Goal: Task Accomplishment & Management: Manage account settings

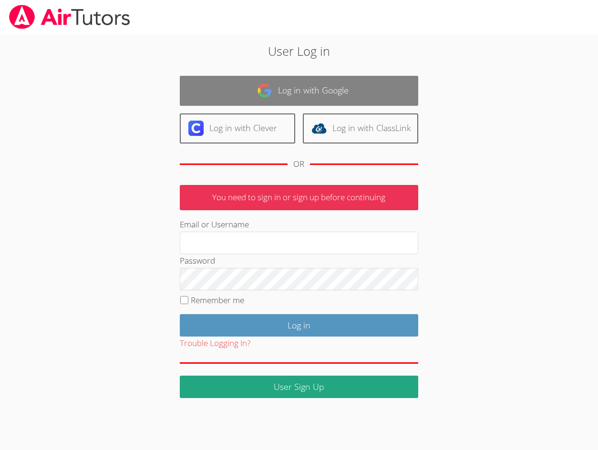
click at [255, 88] on link "Log in with Google" at bounding box center [299, 91] width 239 height 30
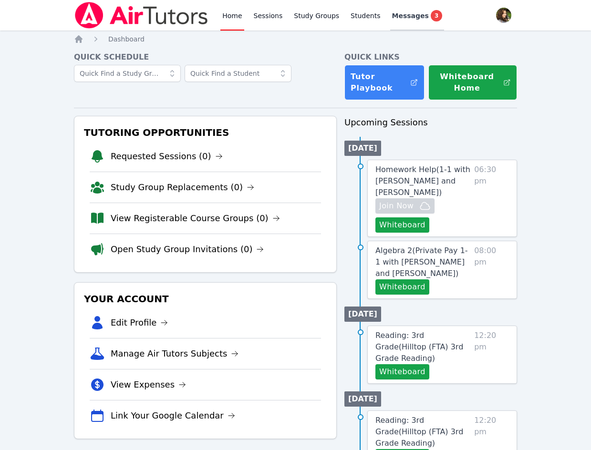
click at [431, 20] on span "3" at bounding box center [436, 15] width 11 height 11
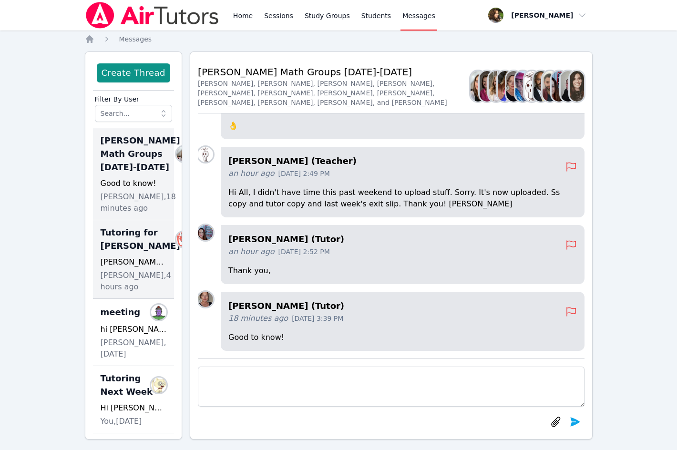
click at [127, 281] on div "Tutoring for [PERSON_NAME] Members [PERSON_NAME], good morning! [PERSON_NAME] h…" at bounding box center [134, 259] width 82 height 79
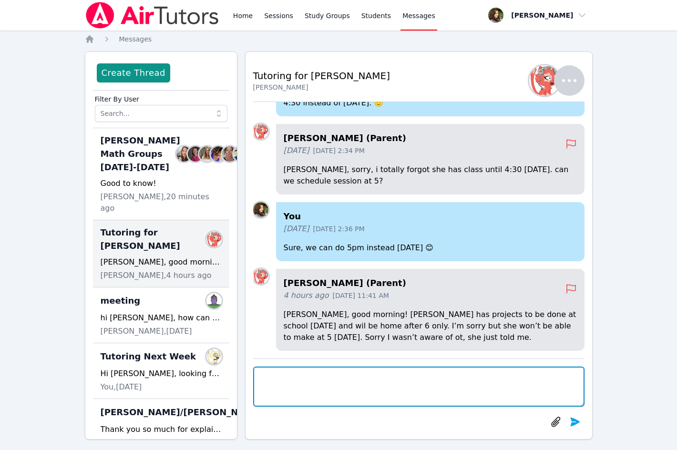
click at [402, 387] on textarea at bounding box center [419, 387] width 332 height 40
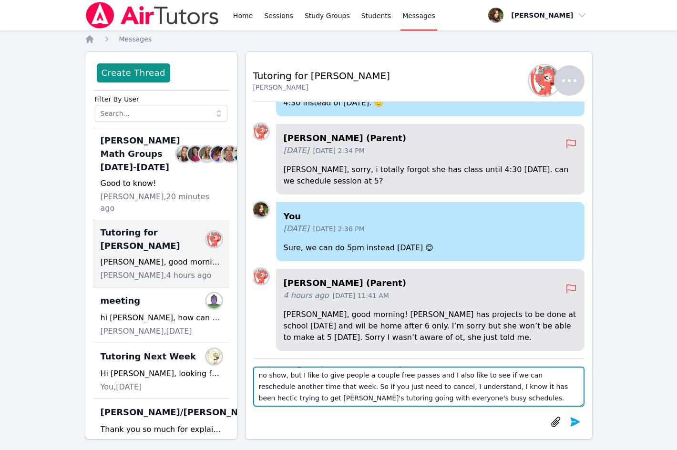
scroll to position [19, 0]
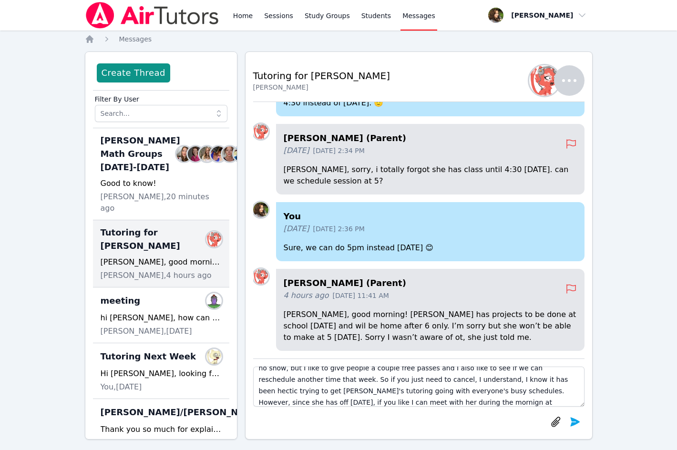
click at [248, 402] on div "Back to Threads Tutoring for [PERSON_NAME] Members [PERSON_NAME] (Parent) 4 hou…" at bounding box center [419, 246] width 348 height 388
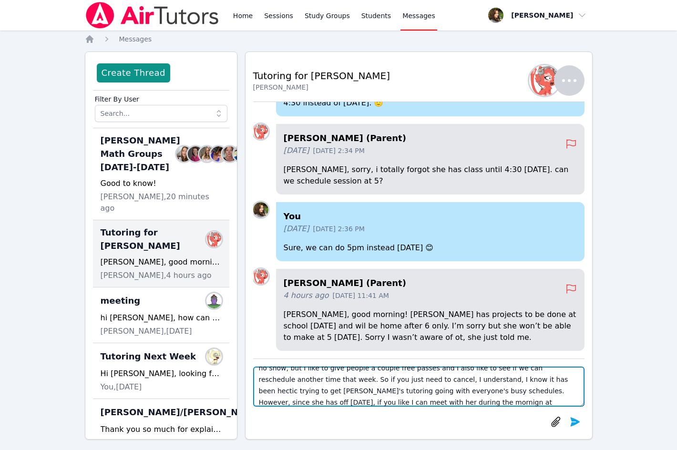
click at [261, 401] on textarea "Hi [PERSON_NAME], I understand, normally with a less than 24 hour cancellation …" at bounding box center [419, 387] width 332 height 40
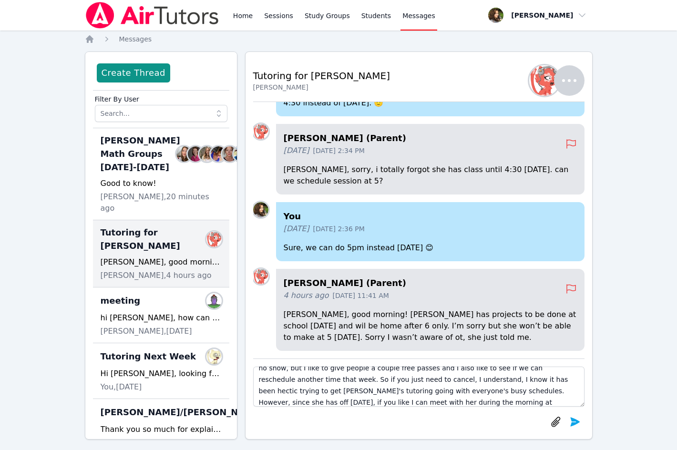
click at [598, 355] on div "Home Sessions Study Groups Students Messages Open user menu [PERSON_NAME] Open …" at bounding box center [338, 229] width 677 height 459
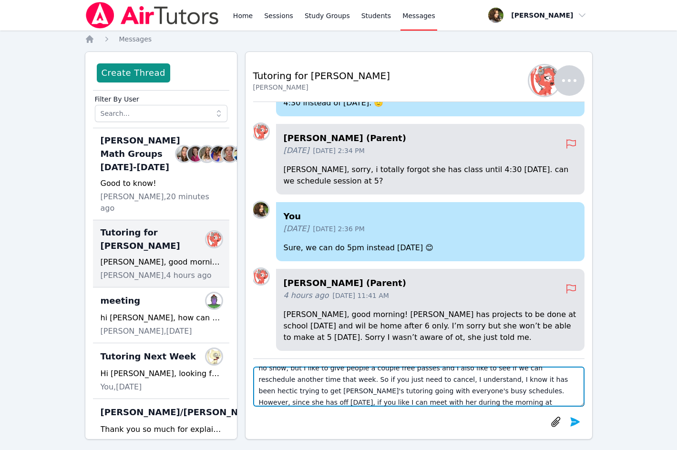
click at [350, 394] on textarea "Hi [PERSON_NAME], I understand, normally with a less than 24 hour cancellation …" at bounding box center [419, 387] width 332 height 40
click at [350, 399] on textarea "Hi [PERSON_NAME], I understand, normally with a less than 24 hour cancellation …" at bounding box center [419, 387] width 332 height 40
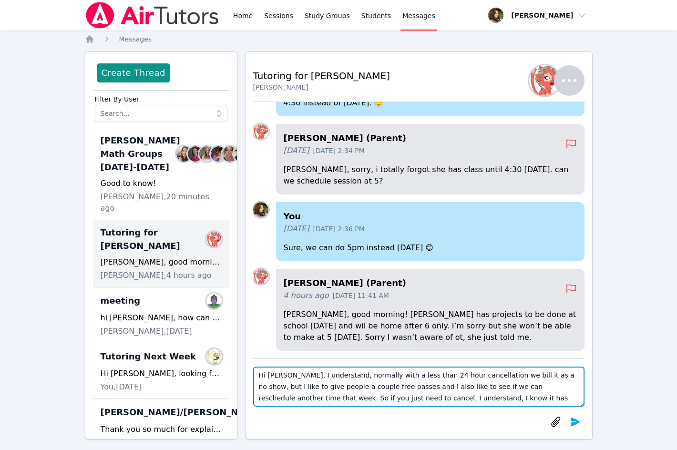
click at [276, 398] on textarea "Hi [PERSON_NAME], I understand, normally with a less than 24 hour cancellation …" at bounding box center [419, 387] width 332 height 40
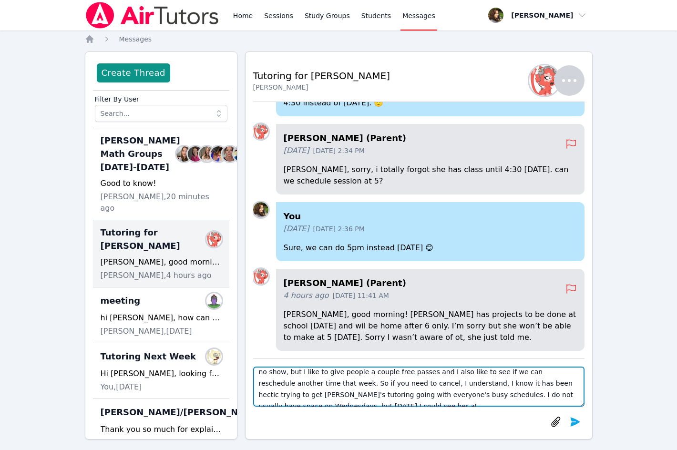
scroll to position [23, 0]
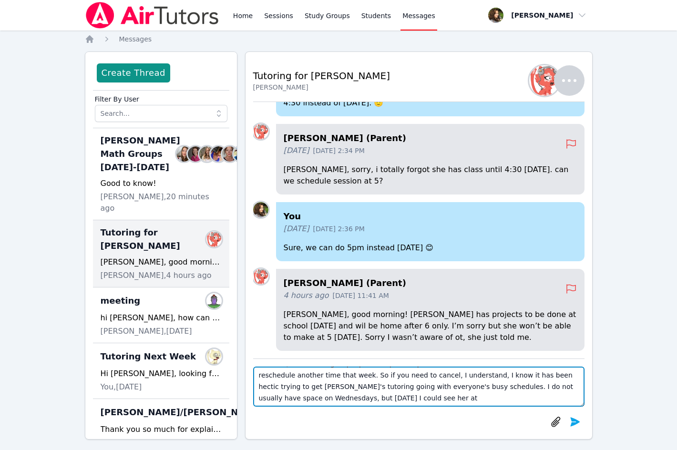
drag, startPoint x: 341, startPoint y: 387, endPoint x: 359, endPoint y: 403, distance: 24.7
click at [359, 403] on textarea "Hi [PERSON_NAME], I understand, normally with a less than 24 hour cancellation …" at bounding box center [419, 387] width 332 height 40
click at [335, 388] on textarea "Hi [PERSON_NAME], I understand, normally with a less than 24 hour cancellation …" at bounding box center [419, 387] width 332 height 40
click at [432, 398] on textarea "Hi [PERSON_NAME], I understand, normally with a less than 24 hour cancellation …" at bounding box center [419, 387] width 332 height 40
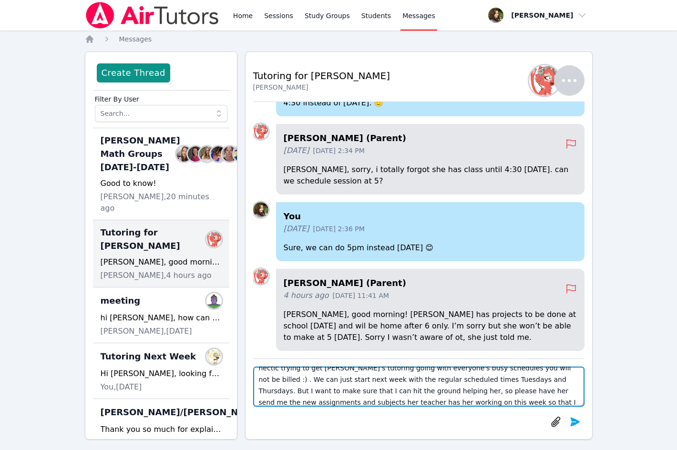
scroll to position [37, 0]
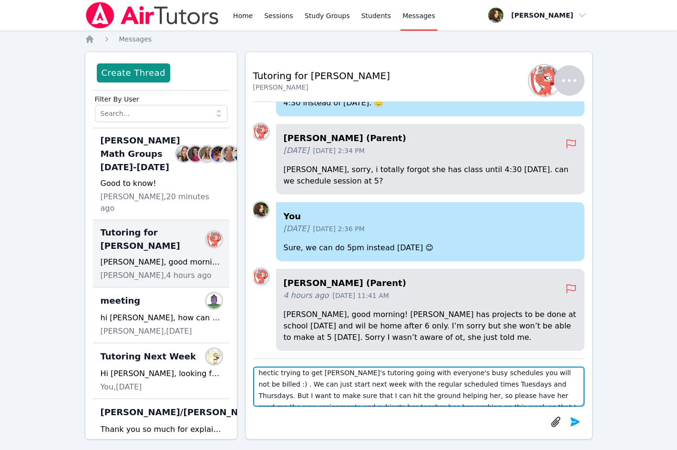
drag, startPoint x: 452, startPoint y: 375, endPoint x: 498, endPoint y: 385, distance: 46.8
click at [498, 385] on textarea "Hi [PERSON_NAME], I understand, normally with a less than 24 hour cancellation …" at bounding box center [419, 387] width 332 height 40
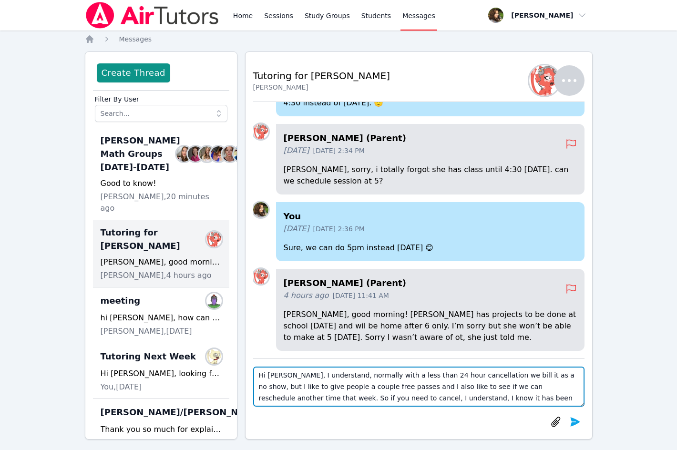
scroll to position [19, 0]
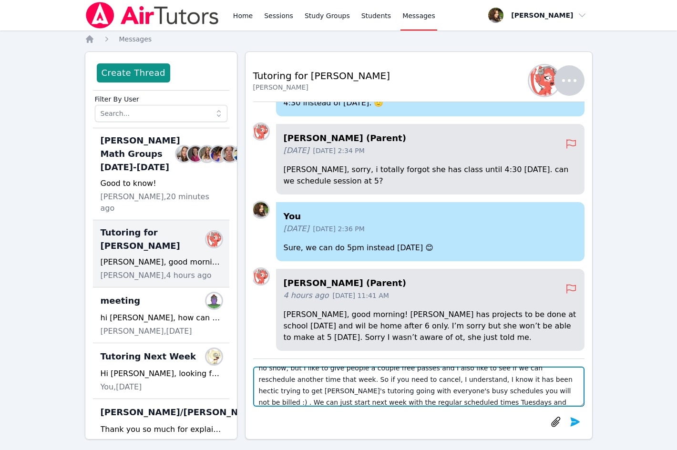
click at [335, 394] on textarea "Hi [PERSON_NAME], I understand, normally with a less than 24 hour cancellation …" at bounding box center [419, 387] width 332 height 40
drag, startPoint x: 287, startPoint y: 403, endPoint x: 366, endPoint y: 448, distance: 91.2
click at [293, 413] on div "Hi [PERSON_NAME], I understand, normally with a less than 24 hour cancellation …" at bounding box center [419, 399] width 332 height 65
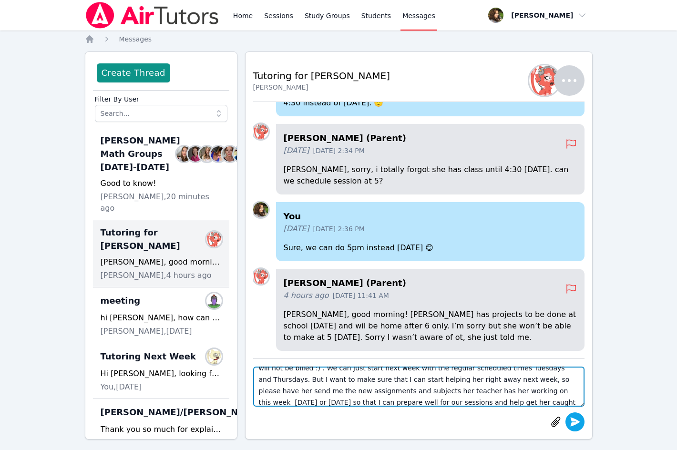
type textarea "Hi [PERSON_NAME], I understand, normally with a less than 24 hour cancellation …"
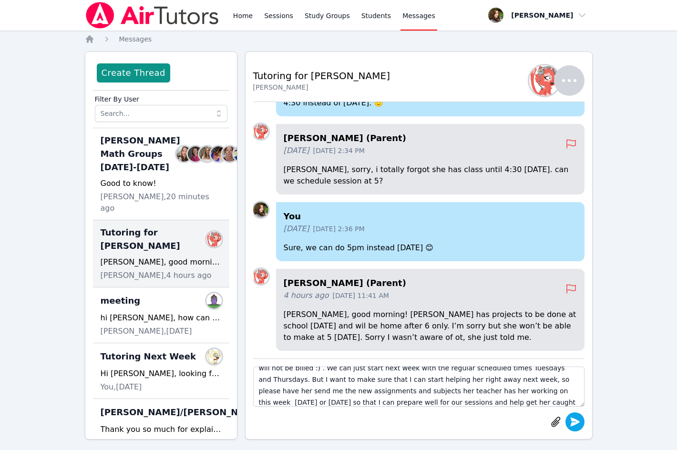
click at [573, 425] on icon "submit" at bounding box center [576, 421] width 10 height 9
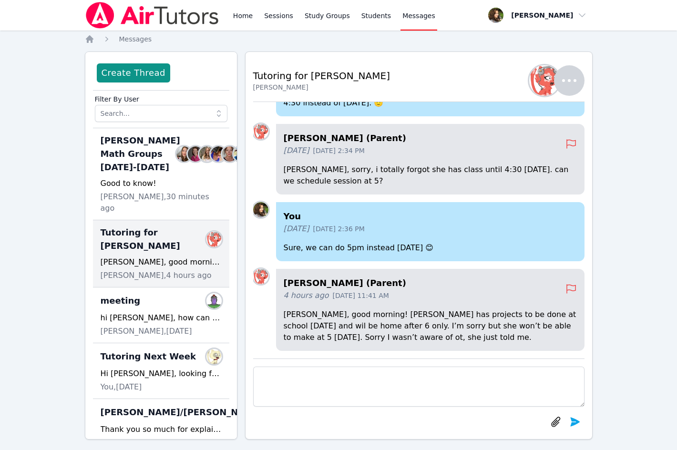
scroll to position [0, 0]
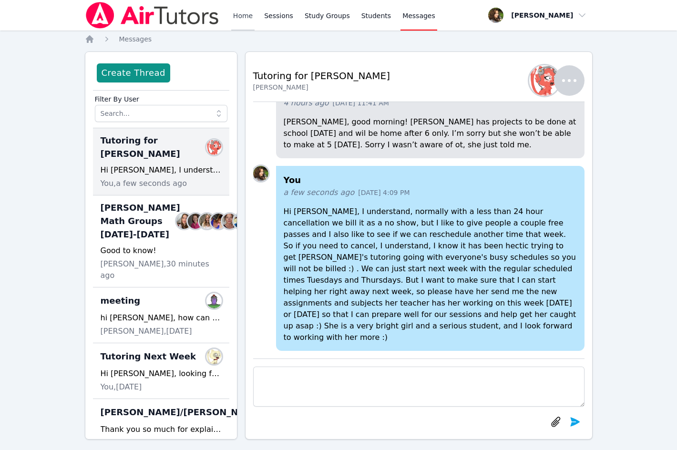
click at [240, 11] on link "Home" at bounding box center [242, 15] width 23 height 31
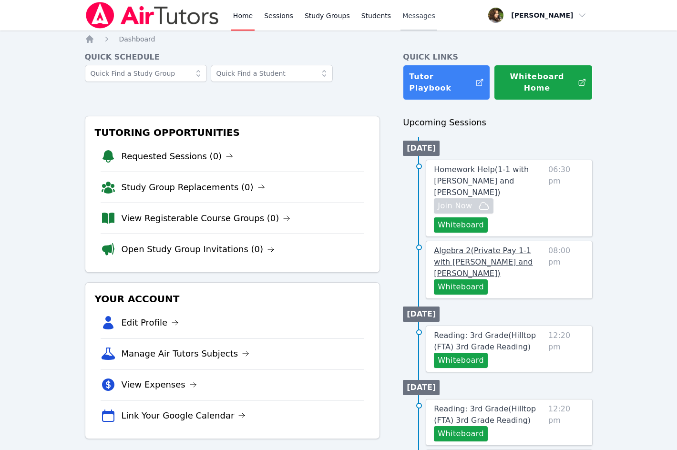
click at [528, 246] on span "Algebra 2 ( Private Pay 1-1 with [PERSON_NAME] and [PERSON_NAME] )" at bounding box center [483, 262] width 99 height 32
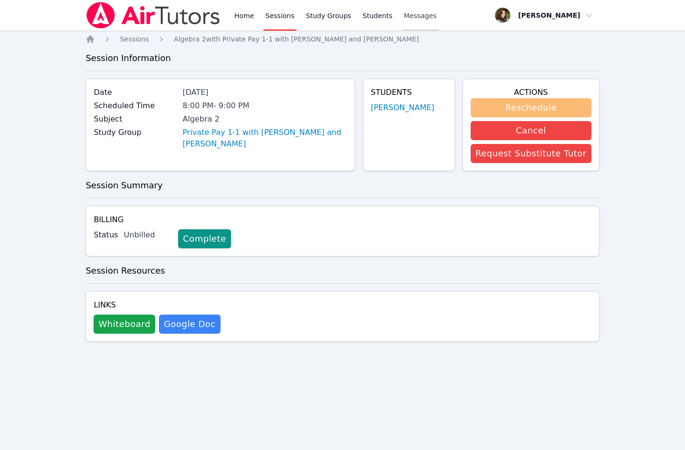
click at [543, 112] on button "Reschedule" at bounding box center [530, 107] width 121 height 19
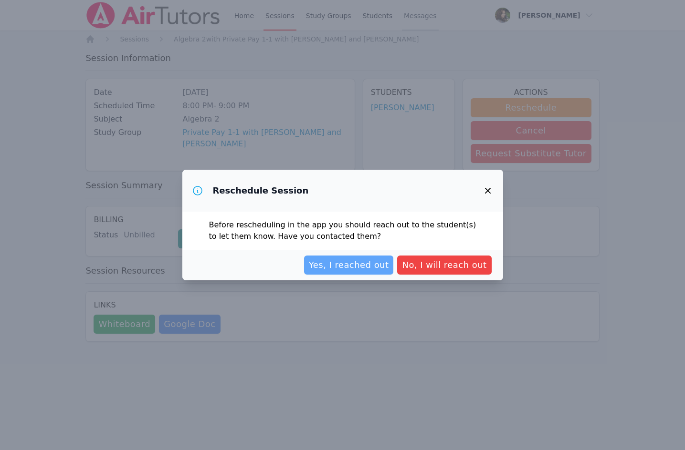
click at [373, 263] on span "Yes, I reached out" at bounding box center [349, 265] width 80 height 13
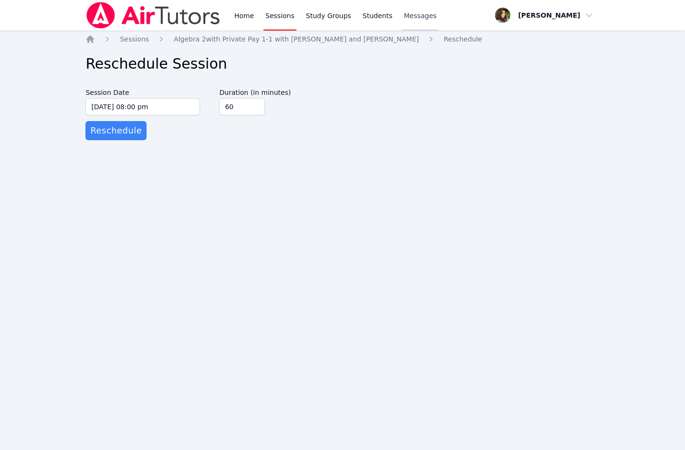
click at [598, 261] on div "Home Sessions Study Groups Students Messages Open user menu [PERSON_NAME] Open …" at bounding box center [342, 225] width 685 height 450
click at [159, 107] on input "[DATE] 08:00 pm" at bounding box center [142, 106] width 114 height 17
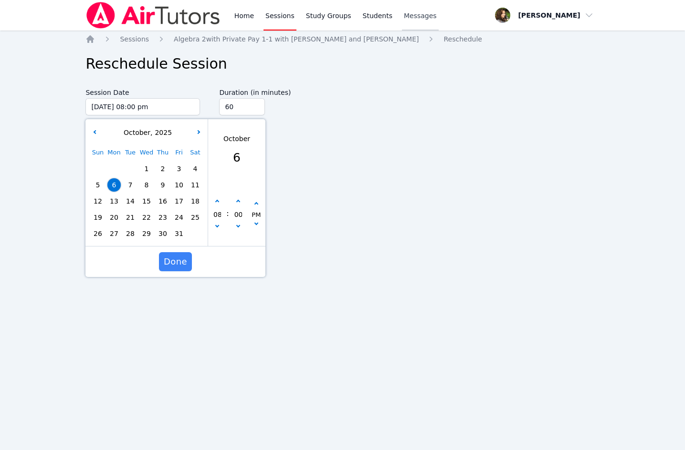
click at [163, 217] on span "23" at bounding box center [162, 217] width 13 height 13
click at [213, 225] on button "button" at bounding box center [217, 228] width 10 height 10
type input "[DATE] 07:00 pm"
type input "07"
click at [236, 198] on button "button" at bounding box center [238, 202] width 10 height 10
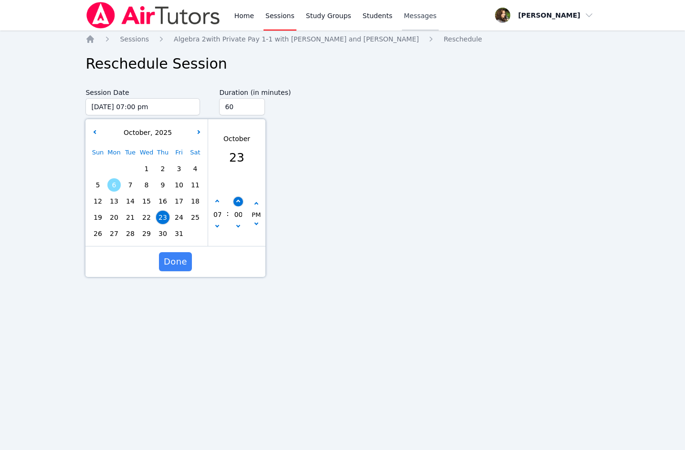
type input "[DATE] 07:05 pm"
type input "05"
click at [236, 198] on button "button" at bounding box center [238, 202] width 10 height 10
type input "[DATE] 07:10 pm"
type input "10"
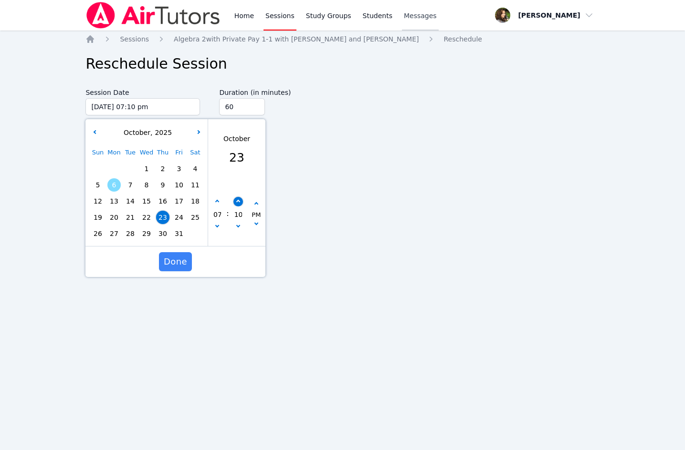
click at [236, 198] on button "button" at bounding box center [238, 202] width 10 height 10
type input "[DATE] 07:15 pm"
type input "15"
click at [236, 198] on button "button" at bounding box center [238, 202] width 10 height 10
type input "[DATE] 07:20 pm"
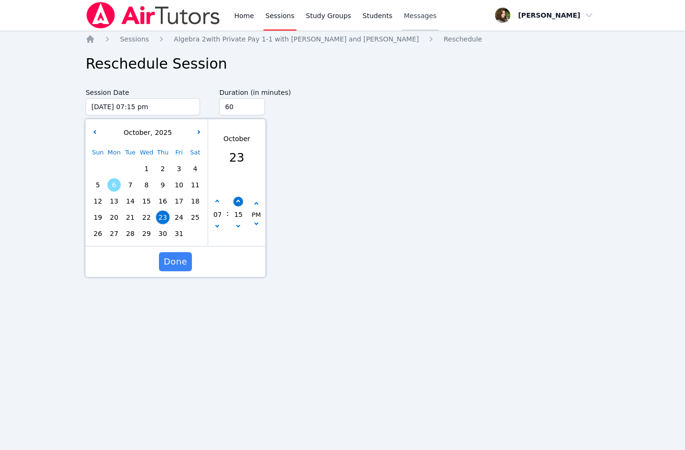
type input "20"
click at [236, 198] on button "button" at bounding box center [238, 202] width 10 height 10
type input "[DATE] 07:25 pm"
type input "25"
click at [236, 198] on button "button" at bounding box center [238, 202] width 10 height 10
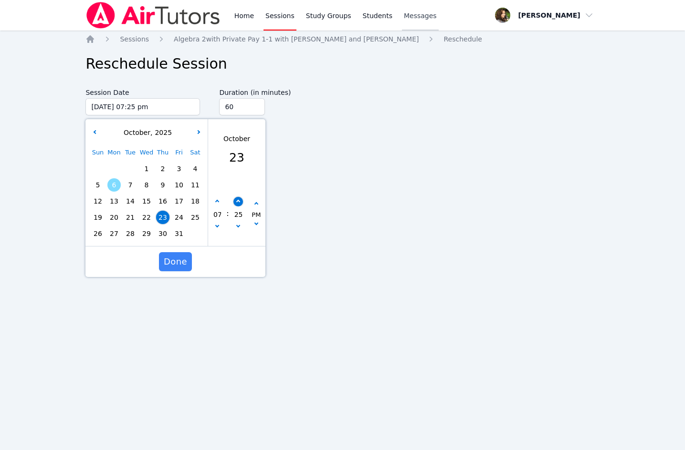
type input "[DATE] 07:30 pm"
type input "30"
click at [182, 259] on span "Done" at bounding box center [175, 261] width 23 height 13
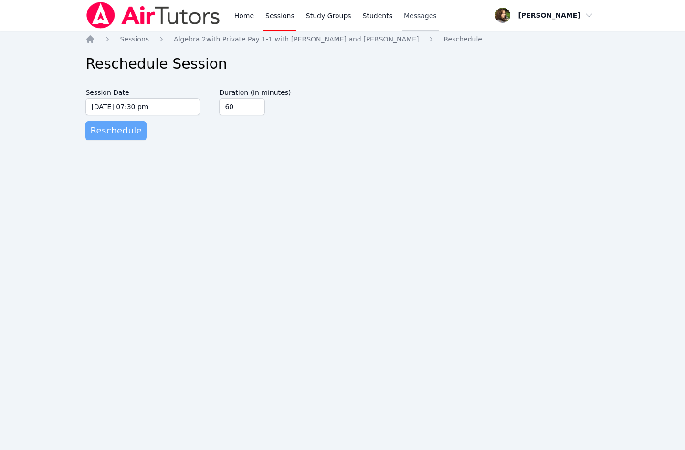
click at [124, 135] on span "Reschedule" at bounding box center [116, 130] width 52 height 13
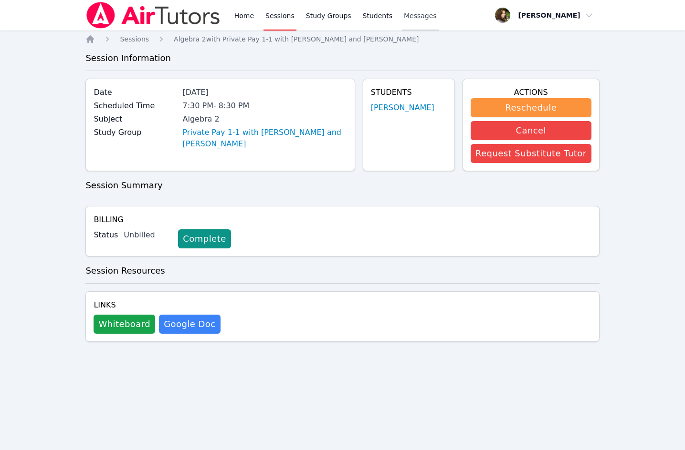
click at [598, 95] on div "Home Sessions Study Groups Students Messages Open user menu [PERSON_NAME] Open …" at bounding box center [342, 225] width 685 height 450
click at [426, 17] on div "Home Sessions Study Groups Students Messages Open user menu [PERSON_NAME] Open …" at bounding box center [341, 15] width 513 height 31
click at [422, 17] on link "Messages" at bounding box center [420, 15] width 37 height 31
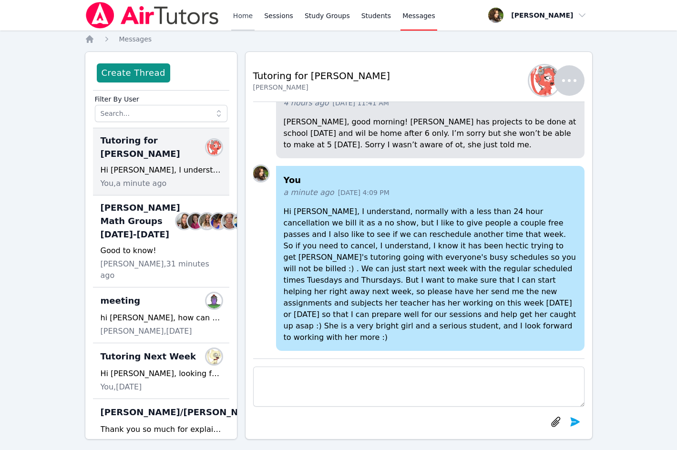
click at [247, 16] on link "Home" at bounding box center [242, 15] width 23 height 31
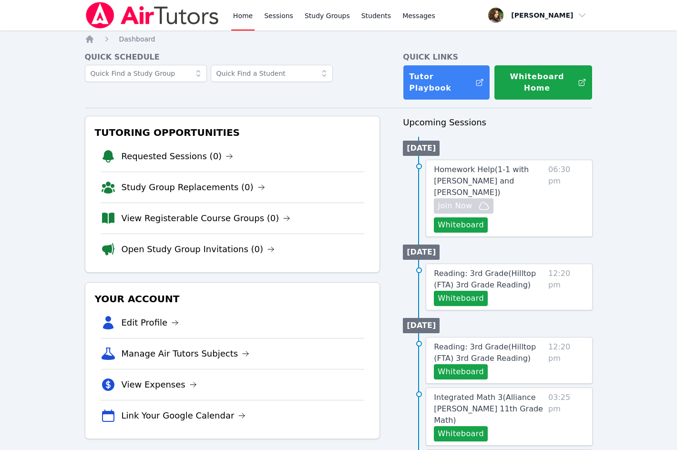
click at [243, 18] on link "Home" at bounding box center [242, 15] width 23 height 31
click at [159, 13] on img at bounding box center [152, 15] width 135 height 27
